Goal: Task Accomplishment & Management: Manage account settings

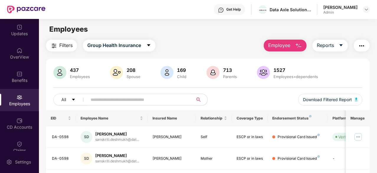
click at [276, 42] on span "Employee" at bounding box center [279, 45] width 22 height 7
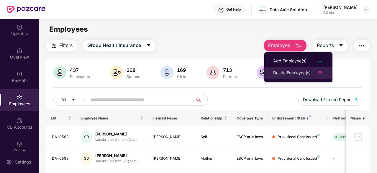
click at [296, 70] on div "Delete Employee(s)" at bounding box center [291, 72] width 37 height 7
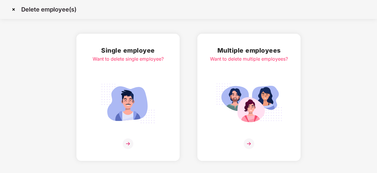
click at [124, 143] on img at bounding box center [128, 143] width 11 height 11
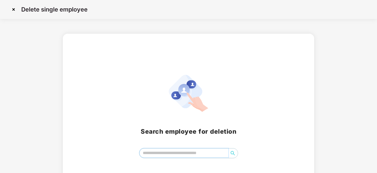
click at [170, 152] on input "search" at bounding box center [184, 152] width 89 height 9
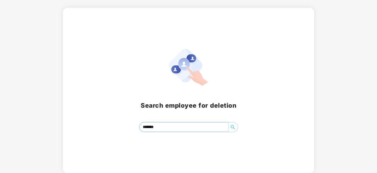
click at [232, 126] on icon "search" at bounding box center [232, 126] width 5 height 5
click at [200, 127] on input "*******" at bounding box center [184, 126] width 89 height 9
click at [234, 124] on button "button" at bounding box center [232, 126] width 9 height 9
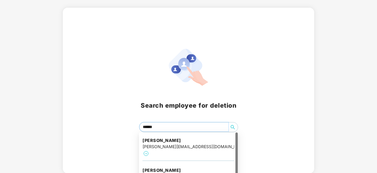
type input "*******"
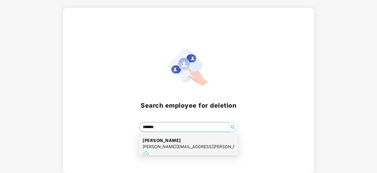
click at [186, 144] on div "[PERSON_NAME][EMAIL_ADDRESS][PERSON_NAME][DOMAIN_NAME]" at bounding box center [188, 146] width 92 height 6
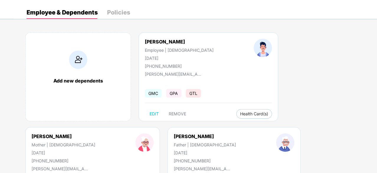
scroll to position [59, 0]
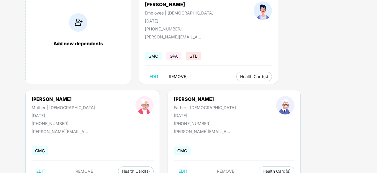
click at [178, 75] on span "REMOVE" at bounding box center [177, 76] width 17 height 5
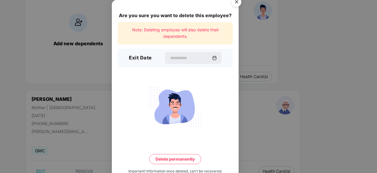
scroll to position [15, 0]
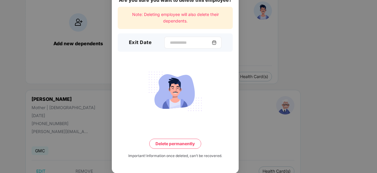
click at [216, 43] on img at bounding box center [214, 42] width 5 height 5
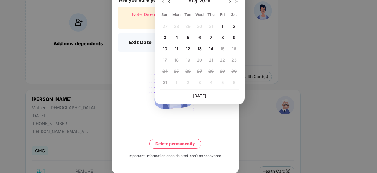
click at [196, 125] on div "Are you sure you want to delete this employee? Note: Deleting employee will als…" at bounding box center [175, 79] width 127 height 188
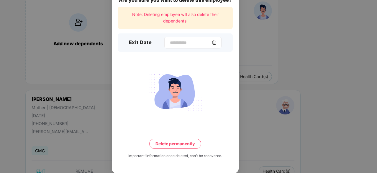
click at [219, 45] on div at bounding box center [192, 43] width 57 height 12
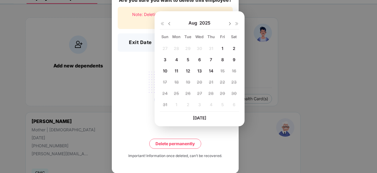
scroll to position [0, 0]
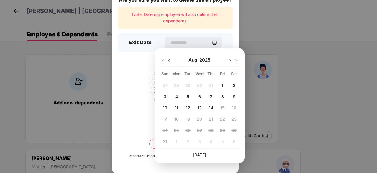
click at [169, 60] on img at bounding box center [169, 60] width 5 height 5
click at [211, 119] on span "24" at bounding box center [210, 118] width 5 height 5
type input "**********"
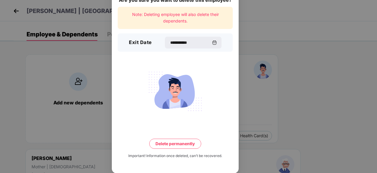
click at [183, 145] on button "Delete permanently" at bounding box center [175, 143] width 52 height 10
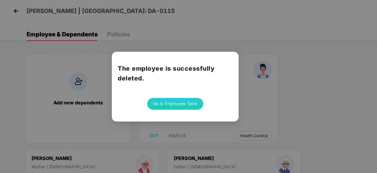
click at [195, 103] on button "Go to Employees Table" at bounding box center [175, 104] width 56 height 12
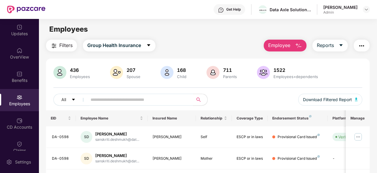
click at [280, 46] on span "Employee" at bounding box center [279, 45] width 22 height 7
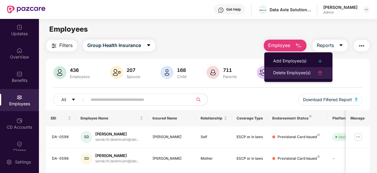
click at [284, 71] on div "Delete Employee(s)" at bounding box center [291, 72] width 37 height 7
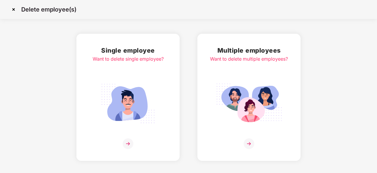
click at [126, 141] on img at bounding box center [128, 143] width 11 height 11
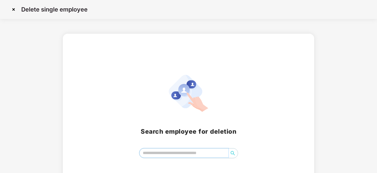
click at [158, 151] on input "search" at bounding box center [184, 152] width 89 height 9
type input "*****"
click at [14, 10] on img at bounding box center [13, 9] width 9 height 9
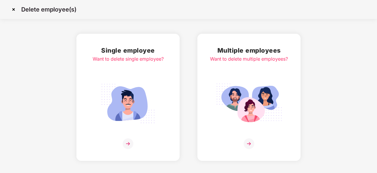
click at [130, 72] on div "Single employee Want to delete single employee?" at bounding box center [128, 96] width 71 height 103
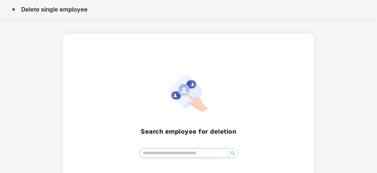
click at [163, 154] on input "search" at bounding box center [184, 152] width 89 height 9
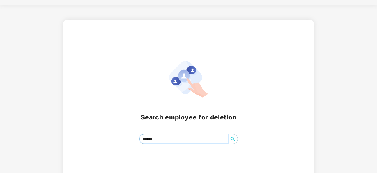
scroll to position [26, 0]
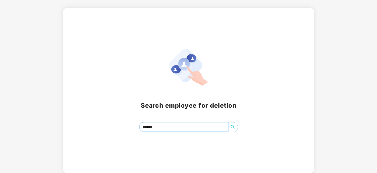
click at [232, 128] on icon "search" at bounding box center [232, 126] width 5 height 5
click at [165, 127] on input "******" at bounding box center [184, 126] width 89 height 9
type input "*****"
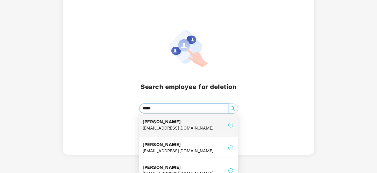
scroll to position [53, 0]
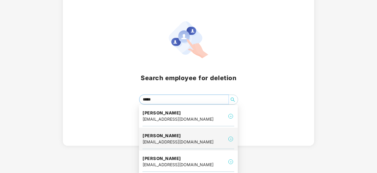
click at [183, 137] on h4 "Sachin Sajeevan" at bounding box center [177, 135] width 71 height 6
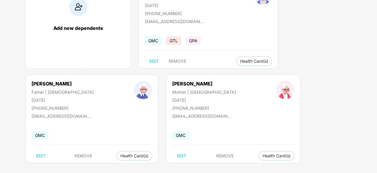
scroll to position [79, 0]
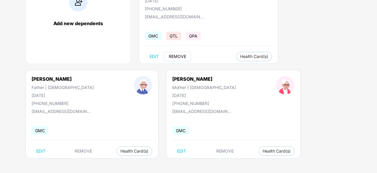
click at [178, 57] on span "REMOVE" at bounding box center [177, 56] width 17 height 5
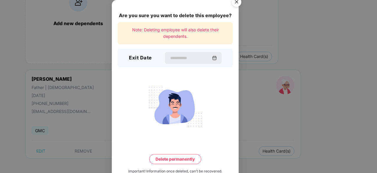
scroll to position [15, 0]
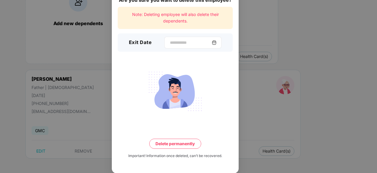
click at [215, 43] on img at bounding box center [214, 42] width 5 height 5
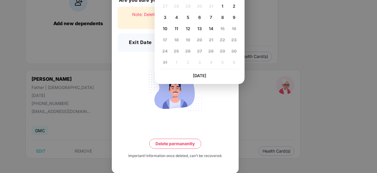
scroll to position [50, 0]
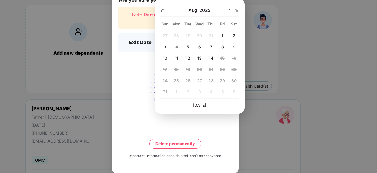
click at [170, 10] on img at bounding box center [169, 11] width 5 height 5
click at [201, 78] on span "30" at bounding box center [199, 80] width 5 height 5
type input "**********"
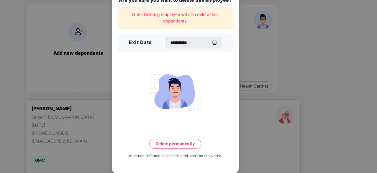
click at [216, 74] on div at bounding box center [175, 91] width 115 height 46
click at [174, 145] on button "Delete permanently" at bounding box center [175, 143] width 52 height 10
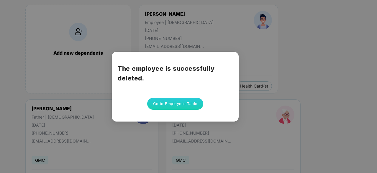
scroll to position [0, 0]
click at [160, 102] on button "Go to Employees Table" at bounding box center [175, 104] width 56 height 12
